Goal: Task Accomplishment & Management: Manage account settings

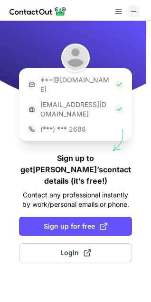
click at [128, 13] on button at bounding box center [133, 11] width 11 height 11
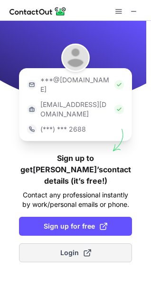
click at [77, 248] on span "Login" at bounding box center [75, 252] width 31 height 9
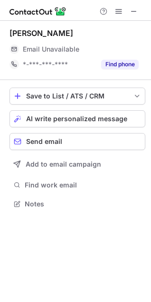
scroll to position [209, 151]
